Goal: Task Accomplishment & Management: Complete application form

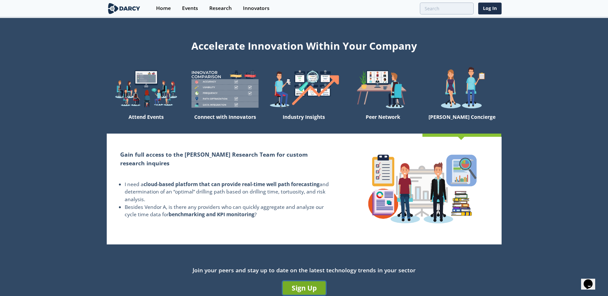
click at [307, 284] on link "Sign Up" at bounding box center [304, 287] width 43 height 13
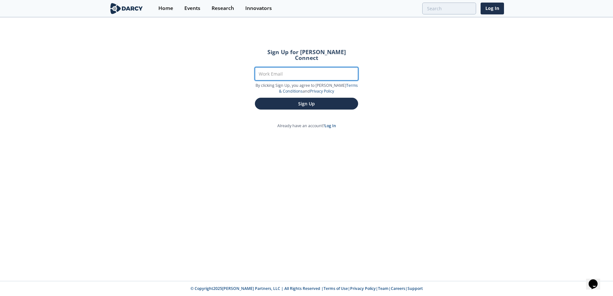
click at [289, 67] on input "Work Email" at bounding box center [306, 73] width 103 height 13
type input "[PERSON_NAME][EMAIL_ADDRESS][PERSON_NAME][DOMAIN_NAME]"
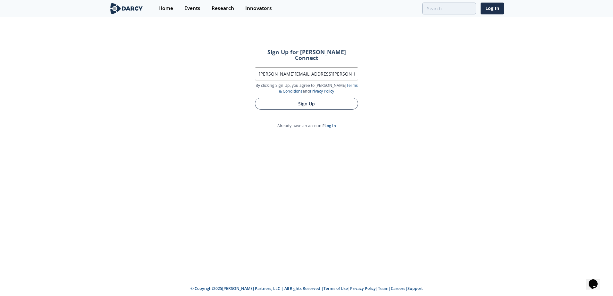
click at [293, 98] on button "Sign Up" at bounding box center [306, 104] width 103 height 12
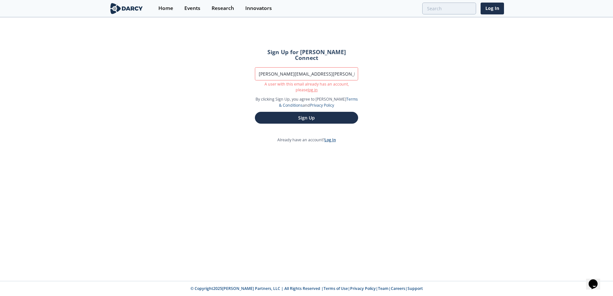
click at [329, 137] on link "Log In" at bounding box center [330, 139] width 12 height 5
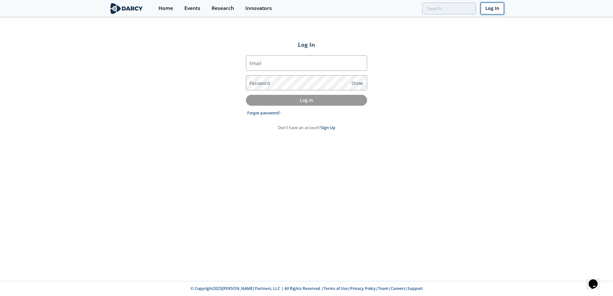
click at [496, 4] on link "Log In" at bounding box center [491, 9] width 23 height 12
click at [494, 8] on link "Log In" at bounding box center [491, 9] width 23 height 12
click at [308, 69] on input "Email" at bounding box center [306, 62] width 121 height 15
type input "[PERSON_NAME][EMAIL_ADDRESS][PERSON_NAME][DOMAIN_NAME]"
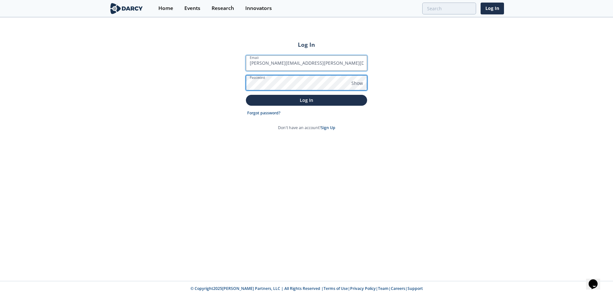
click at [246, 95] on button "Log In" at bounding box center [306, 100] width 121 height 11
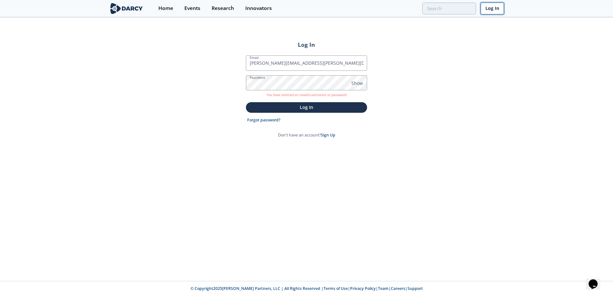
click at [497, 10] on link "Log In" at bounding box center [491, 9] width 23 height 12
click at [331, 134] on link "Sign Up" at bounding box center [328, 134] width 14 height 5
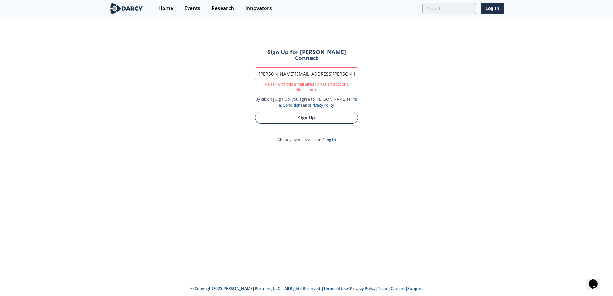
click at [314, 112] on button "Sign Up" at bounding box center [306, 118] width 103 height 12
click at [308, 87] on link "log in" at bounding box center [313, 89] width 10 height 5
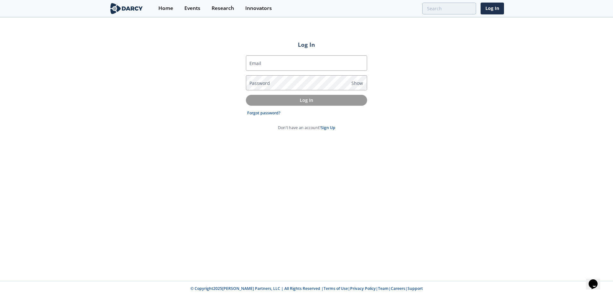
type input "[PERSON_NAME][EMAIL_ADDRESS][PERSON_NAME][DOMAIN_NAME]"
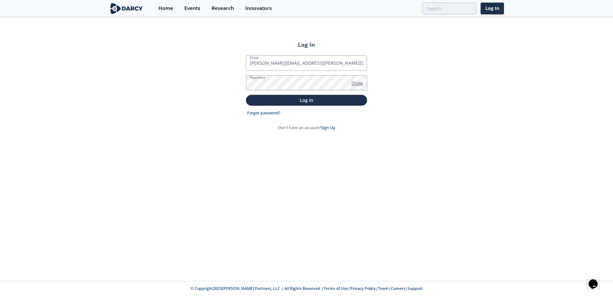
click at [356, 82] on span "Show" at bounding box center [357, 83] width 12 height 7
click at [328, 95] on button "Log In" at bounding box center [306, 100] width 121 height 11
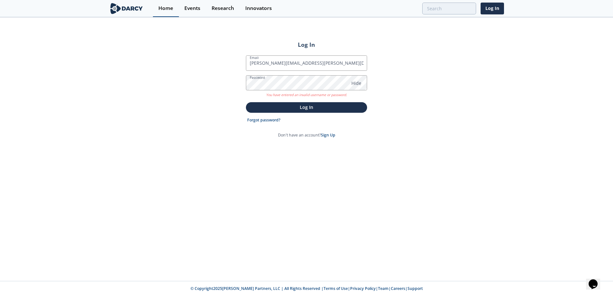
click at [162, 9] on div "Home" at bounding box center [165, 8] width 15 height 5
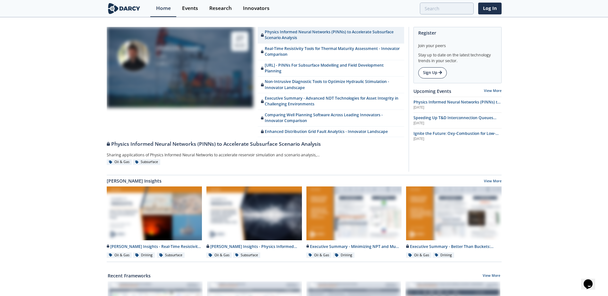
click at [433, 70] on link "Sign Up" at bounding box center [432, 72] width 29 height 11
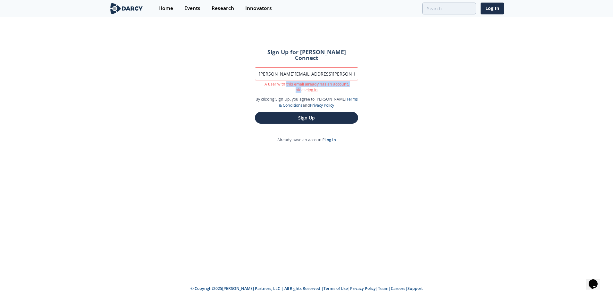
drag, startPoint x: 280, startPoint y: 79, endPoint x: 348, endPoint y: 78, distance: 67.3
click at [348, 81] on p "A user with this email already has an account, please log in" at bounding box center [306, 87] width 103 height 12
drag, startPoint x: 348, startPoint y: 78, endPoint x: 364, endPoint y: 80, distance: 16.9
click at [364, 80] on form "Sign Up for [PERSON_NAME] Connect Work Email [PERSON_NAME][EMAIL_ADDRESS][PERSO…" at bounding box center [306, 86] width 121 height 92
click at [308, 87] on link "log in" at bounding box center [313, 89] width 10 height 5
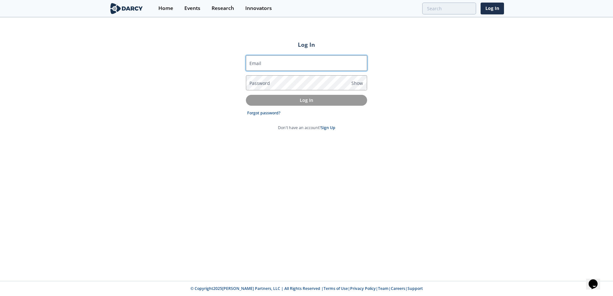
type input "[PERSON_NAME][EMAIL_ADDRESS][PERSON_NAME][DOMAIN_NAME]"
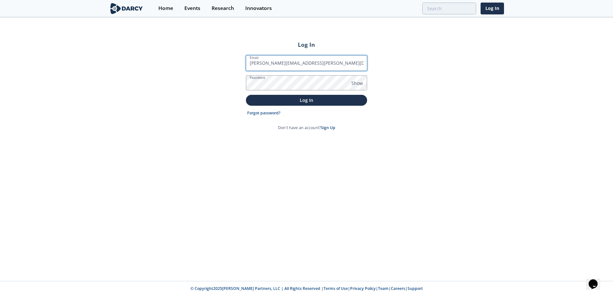
click at [293, 65] on input "[PERSON_NAME][EMAIL_ADDRESS][PERSON_NAME][DOMAIN_NAME]" at bounding box center [306, 62] width 121 height 15
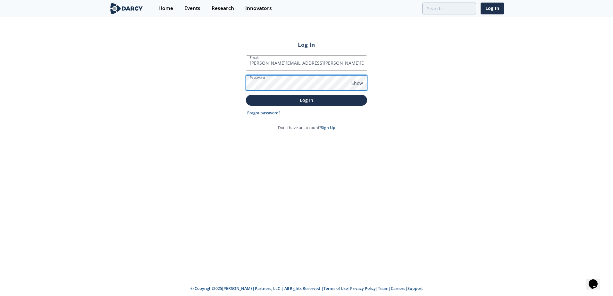
click at [186, 72] on div "Log In Email [PERSON_NAME][EMAIL_ADDRESS][PERSON_NAME][DOMAIN_NAME] Password Sh…" at bounding box center [306, 149] width 613 height 263
click at [354, 55] on div "Email [PERSON_NAME][EMAIL_ADDRESS][PERSON_NAME][DOMAIN_NAME] Password Show Log …" at bounding box center [306, 93] width 121 height 86
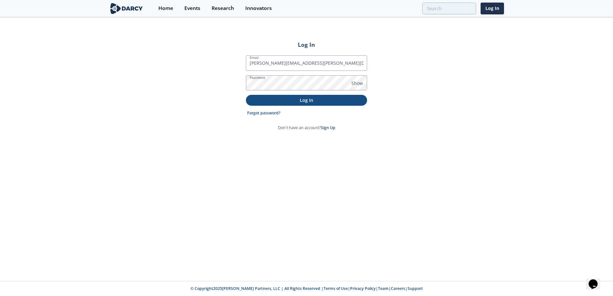
click at [315, 100] on p "Log In" at bounding box center [306, 100] width 112 height 7
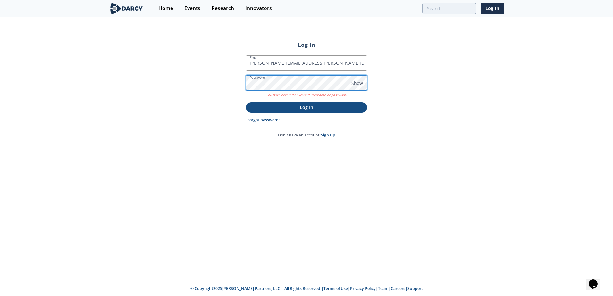
click at [203, 77] on div "Log In Email [PERSON_NAME][EMAIL_ADDRESS][PERSON_NAME][DOMAIN_NAME] Password Sh…" at bounding box center [306, 149] width 613 height 263
click at [246, 102] on button "Log In" at bounding box center [306, 107] width 121 height 11
click at [475, 112] on div "Log In Email [PERSON_NAME][EMAIL_ADDRESS][PERSON_NAME][DOMAIN_NAME] Password Sh…" at bounding box center [306, 149] width 613 height 263
click at [325, 133] on link "Sign Up" at bounding box center [328, 134] width 14 height 5
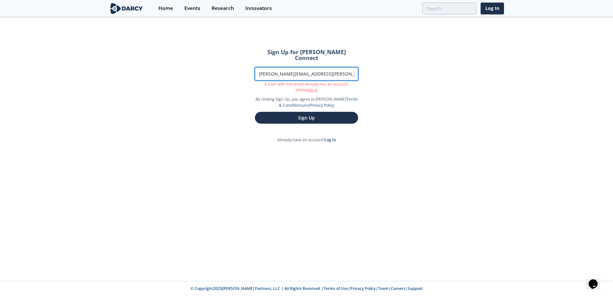
drag, startPoint x: 341, startPoint y: 68, endPoint x: 194, endPoint y: 49, distance: 148.6
click at [194, 49] on div "Sign Up for [PERSON_NAME] Connect Work Email [PERSON_NAME][EMAIL_ADDRESS][PERSO…" at bounding box center [306, 149] width 613 height 263
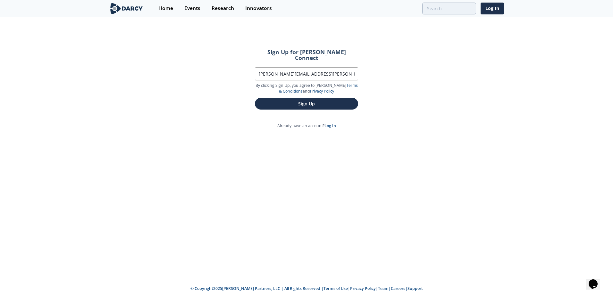
click at [424, 52] on div "Sign Up for [PERSON_NAME] Connect Work Email [PERSON_NAME][EMAIL_ADDRESS][PERSO…" at bounding box center [306, 149] width 613 height 263
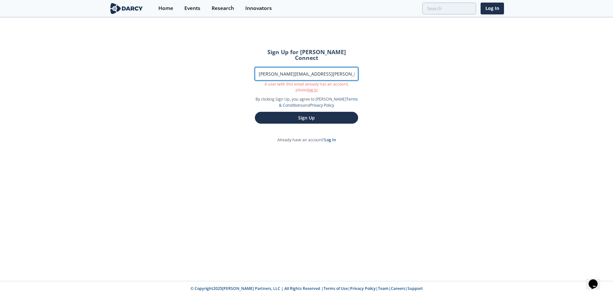
click at [344, 67] on input "[PERSON_NAME][EMAIL_ADDRESS][PERSON_NAME][DOMAIN_NAME]" at bounding box center [306, 73] width 103 height 13
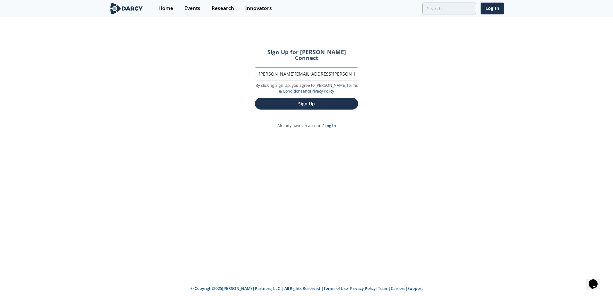
click at [458, 77] on div "Sign Up for [PERSON_NAME] Connect Work Email [PERSON_NAME][EMAIL_ADDRESS][PERSO…" at bounding box center [306, 149] width 613 height 263
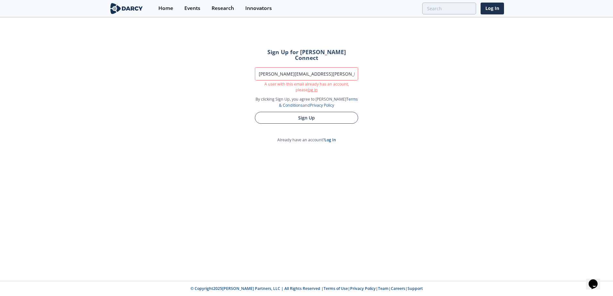
click at [330, 112] on button "Sign Up" at bounding box center [306, 118] width 103 height 12
click at [329, 112] on button "Sign Up" at bounding box center [306, 118] width 103 height 12
click at [498, 9] on link "Log In" at bounding box center [491, 9] width 23 height 12
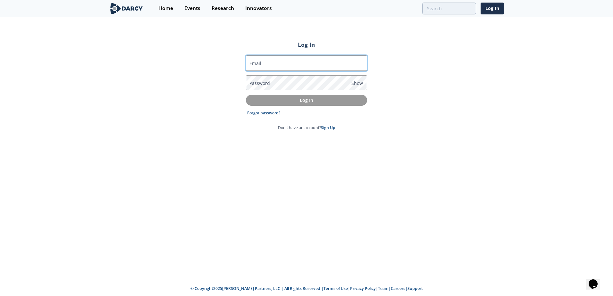
type input "[PERSON_NAME][EMAIL_ADDRESS][PERSON_NAME][DOMAIN_NAME]"
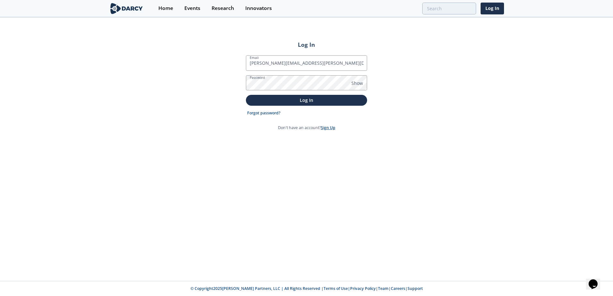
click at [331, 127] on link "Sign Up" at bounding box center [328, 127] width 14 height 5
